Goal: Use online tool/utility: Utilize a website feature to perform a specific function

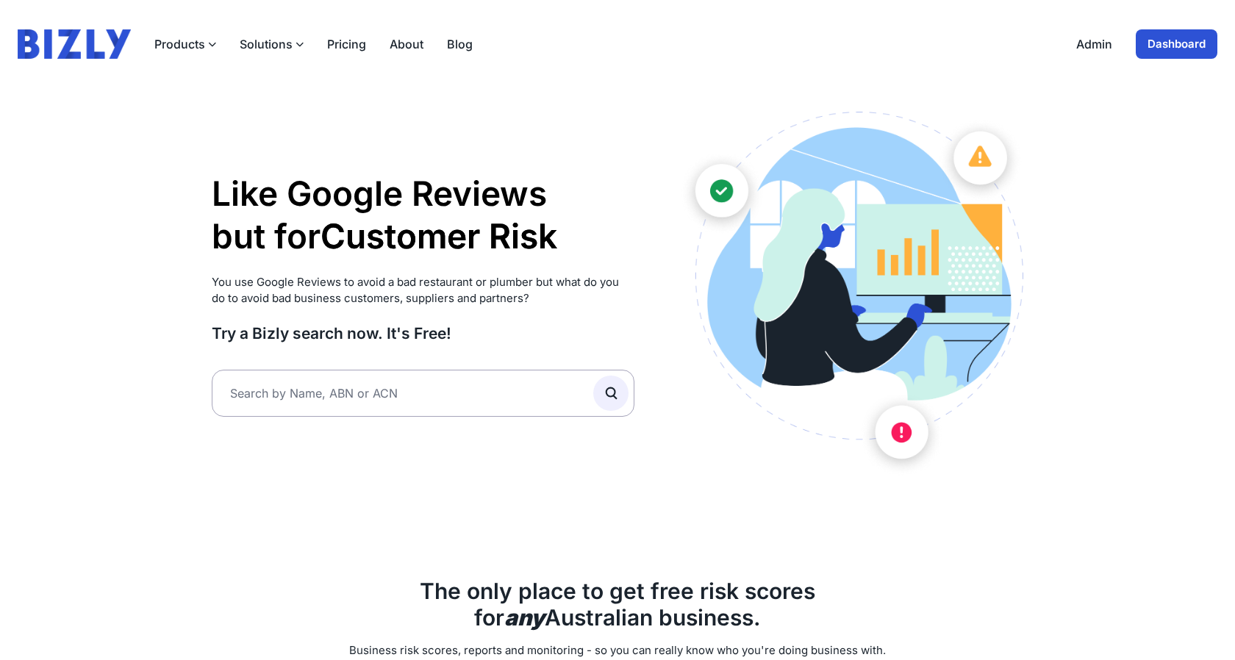
click at [1171, 49] on link "Dashboard" at bounding box center [1177, 43] width 82 height 29
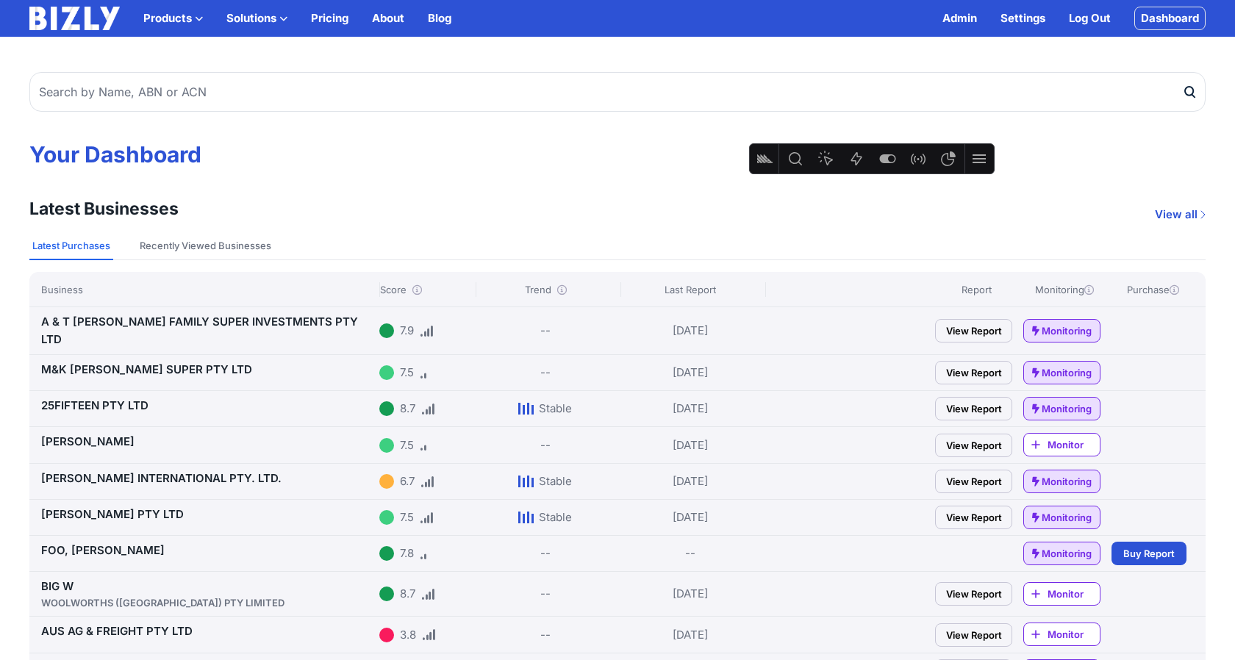
click at [226, 318] on link "A & T [PERSON_NAME] FAMILY SUPER INVESTMENTS PTY LTD" at bounding box center [199, 331] width 317 height 32
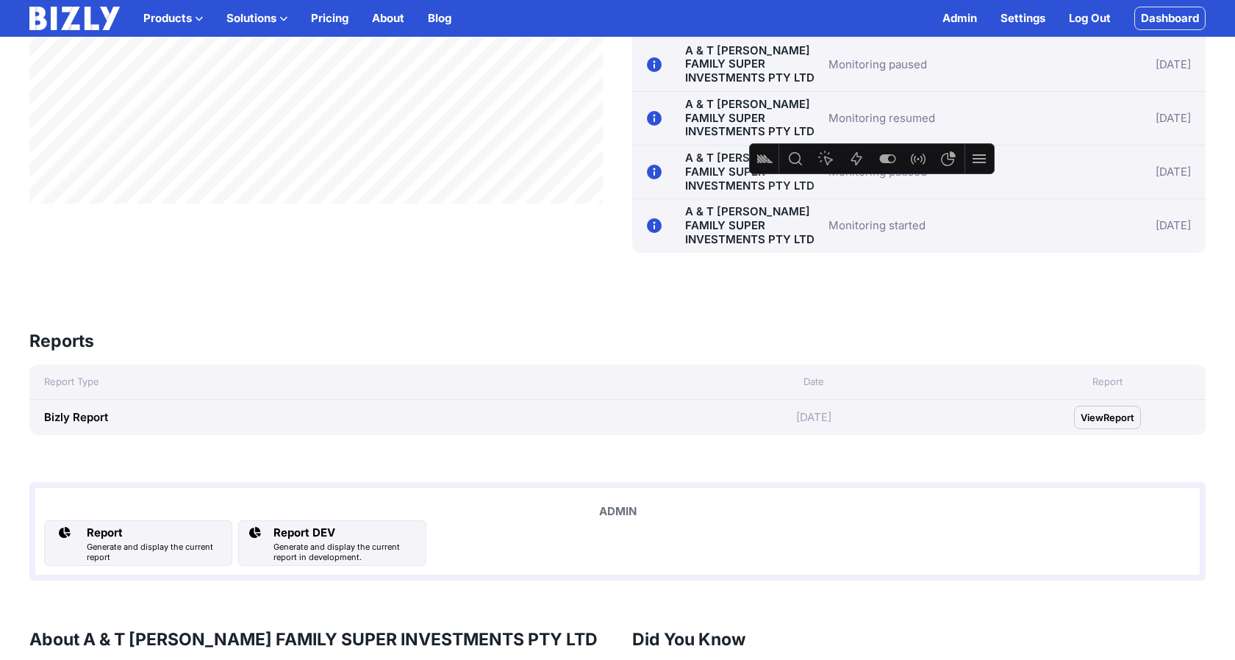
scroll to position [1009, 0]
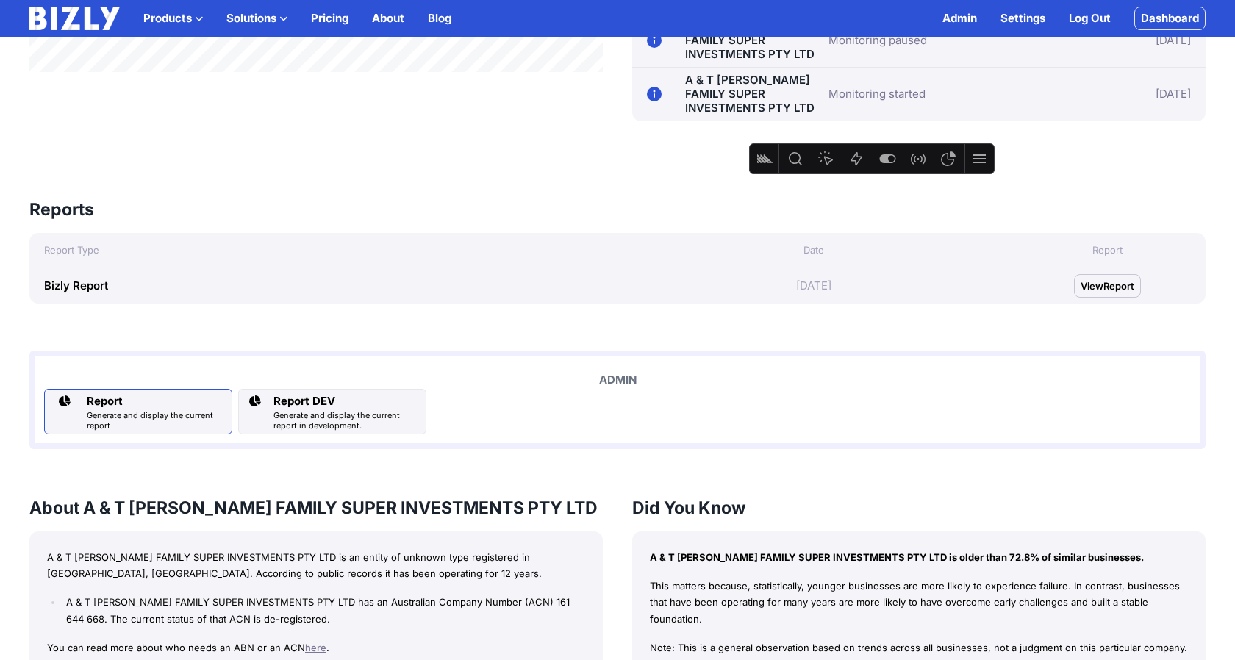
click at [103, 415] on div "Generate and display the current report" at bounding box center [156, 420] width 139 height 21
click at [323, 414] on div "Generate and display the current report in development." at bounding box center [347, 420] width 146 height 21
click at [452, 360] on div "ADMIN Report Generate and display the current report Report DEV Generate and di…" at bounding box center [617, 400] width 1177 height 99
